Goal: Find specific page/section: Find specific page/section

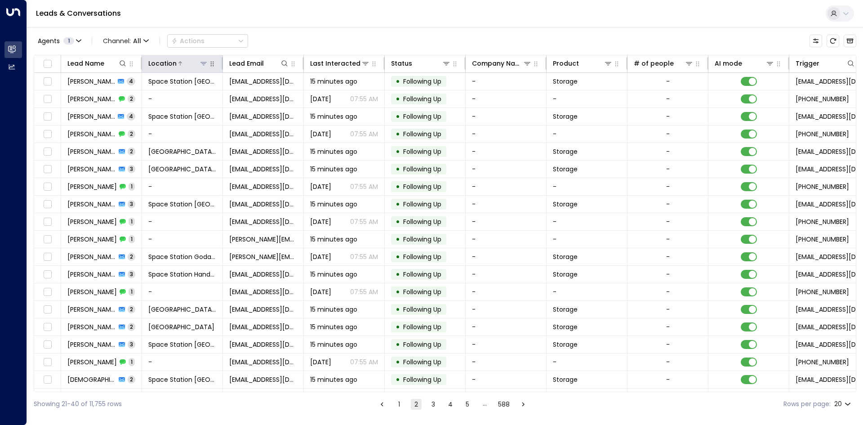
click at [206, 65] on icon at bounding box center [203, 63] width 7 height 7
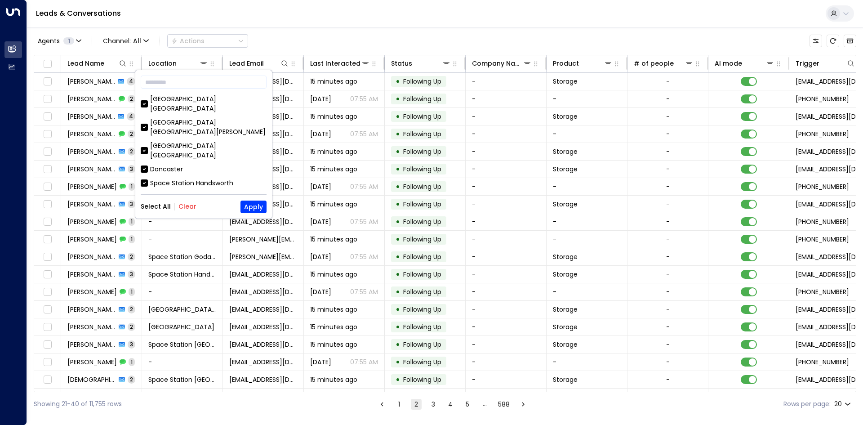
click at [180, 204] on button "Clear" at bounding box center [187, 206] width 18 height 7
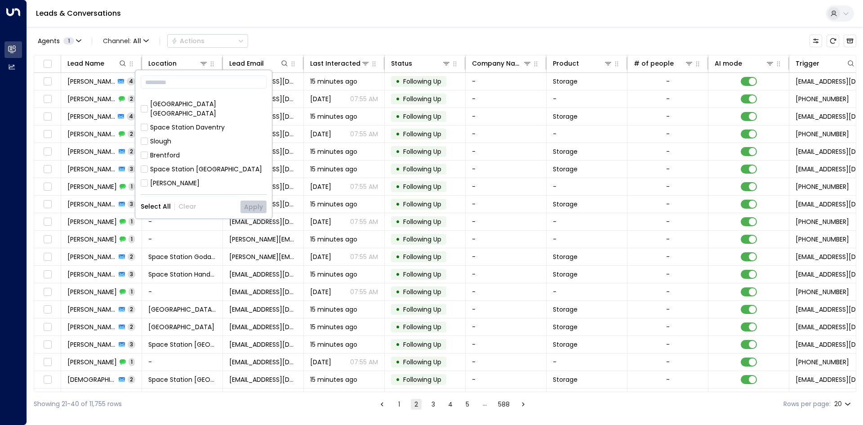
click at [194, 206] on div "[GEOGRAPHIC_DATA] [GEOGRAPHIC_DATA]" at bounding box center [208, 215] width 116 height 19
click at [247, 203] on button "Apply" at bounding box center [254, 207] width 26 height 13
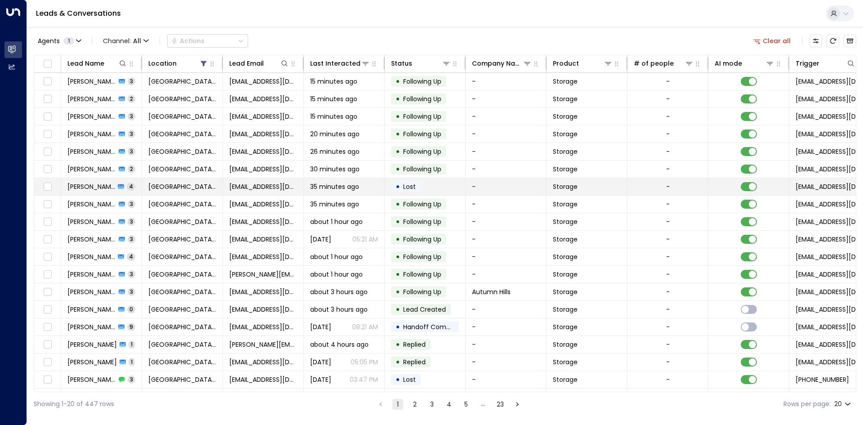
click at [119, 188] on icon at bounding box center [121, 186] width 6 height 5
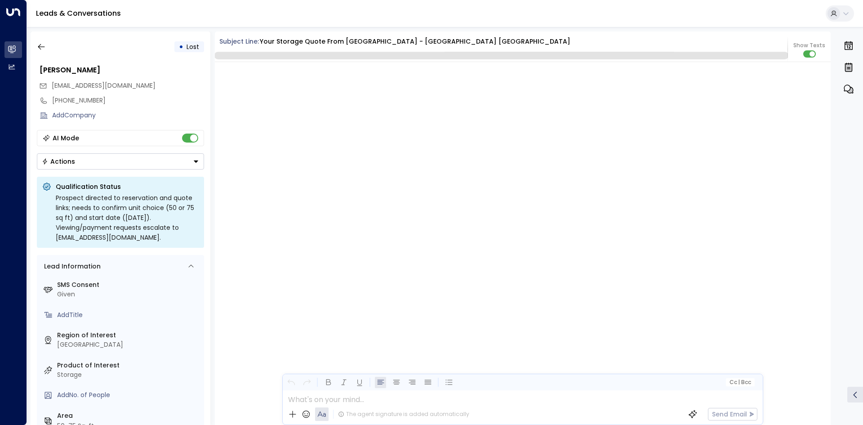
scroll to position [1731, 0]
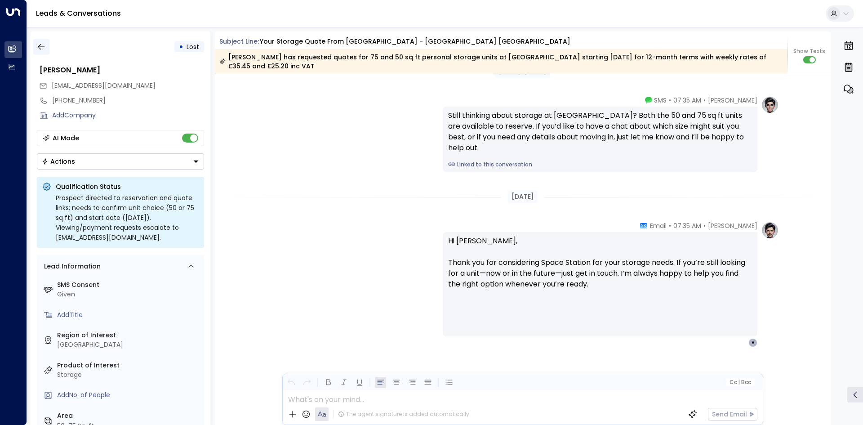
click at [44, 42] on icon "button" at bounding box center [41, 46] width 9 height 9
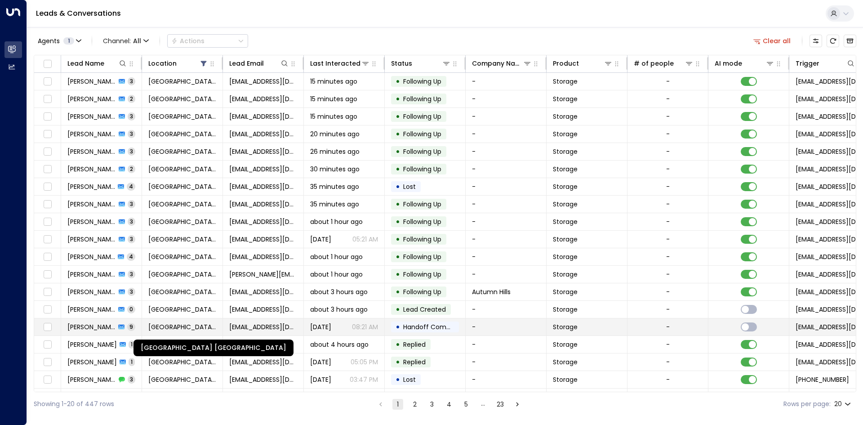
click at [159, 330] on span "[GEOGRAPHIC_DATA] [GEOGRAPHIC_DATA]" at bounding box center [182, 326] width 68 height 9
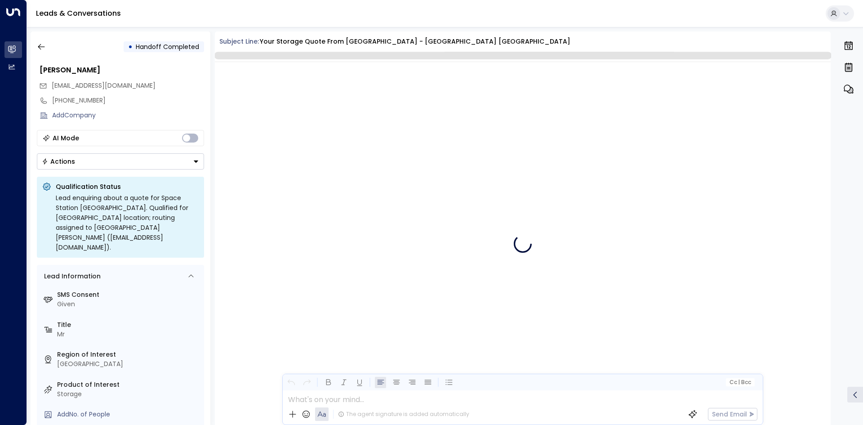
scroll to position [3586, 0]
